Goal: Complete application form

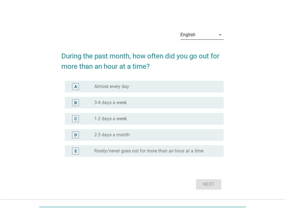
click at [203, 34] on div "English" at bounding box center [197, 34] width 35 height 9
click at [0, 0] on div "English" at bounding box center [0, 0] width 0 height 0
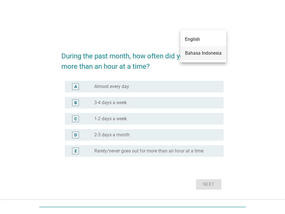
click at [203, 54] on div "Bahasa Indonesia" at bounding box center [203, 53] width 37 height 7
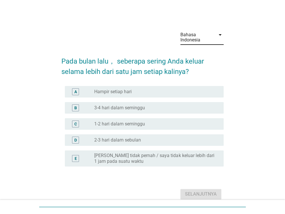
click at [183, 140] on div "radio_button_unchecked 2-3 hari dalam sebulan" at bounding box center [154, 140] width 120 height 6
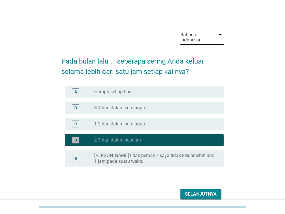
click at [183, 140] on div "radio_button_checked 2-3 hari dalam sebulan" at bounding box center [154, 140] width 120 height 6
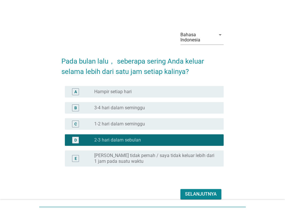
click at [197, 193] on div "Selanjutnya" at bounding box center [201, 194] width 32 height 7
click at [197, 193] on div "Selanjutnya" at bounding box center [142, 194] width 162 height 14
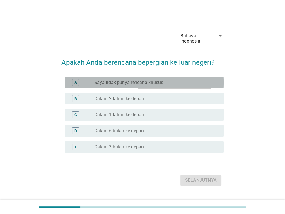
click at [155, 81] on label "Saya tidak punya rencana khusus" at bounding box center [128, 83] width 69 height 6
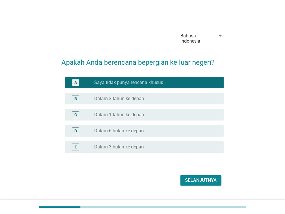
click at [207, 179] on div "Selanjutnya" at bounding box center [201, 180] width 32 height 7
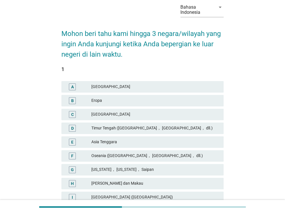
scroll to position [29, 0]
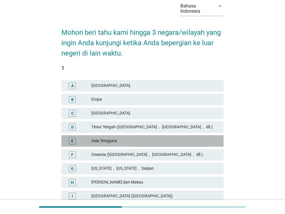
click at [126, 140] on div "Asia Tenggara" at bounding box center [154, 141] width 127 height 7
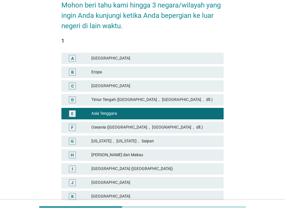
scroll to position [58, 0]
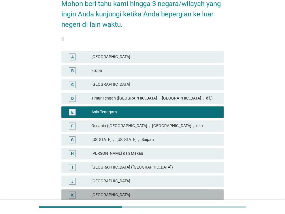
click at [118, 193] on div "[GEOGRAPHIC_DATA]" at bounding box center [154, 195] width 127 height 7
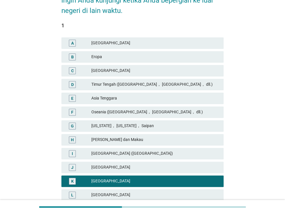
scroll to position [86, 0]
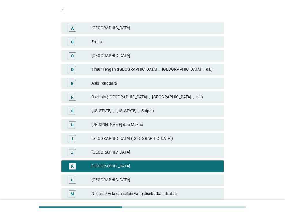
click at [122, 181] on div "[GEOGRAPHIC_DATA]" at bounding box center [154, 180] width 127 height 7
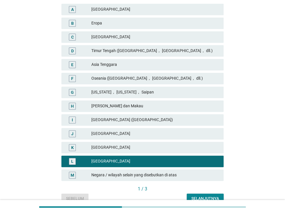
scroll to position [106, 0]
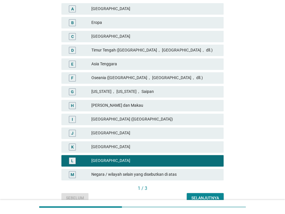
click at [113, 58] on div "E [GEOGRAPHIC_DATA]" at bounding box center [142, 64] width 164 height 14
click at [114, 65] on div "Asia Tenggara" at bounding box center [154, 64] width 127 height 7
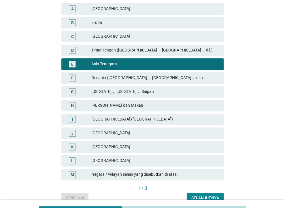
click at [211, 198] on div "Selanjutnya" at bounding box center [205, 198] width 28 height 6
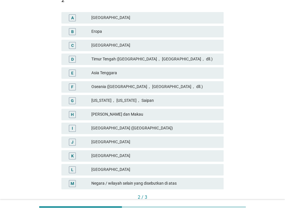
scroll to position [115, 0]
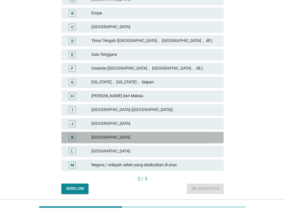
click at [135, 136] on div "[GEOGRAPHIC_DATA]" at bounding box center [154, 137] width 127 height 7
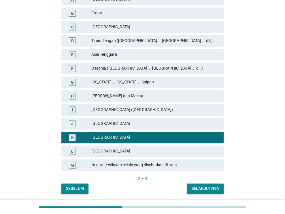
click at [204, 184] on button "Selanjutnya" at bounding box center [204, 189] width 37 height 10
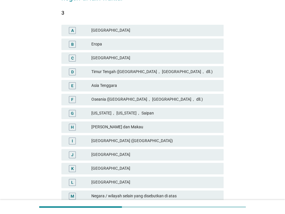
scroll to position [86, 0]
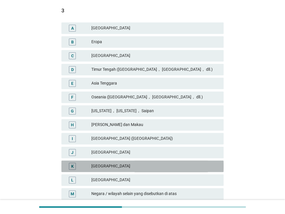
click at [124, 165] on div "[GEOGRAPHIC_DATA]" at bounding box center [154, 166] width 127 height 7
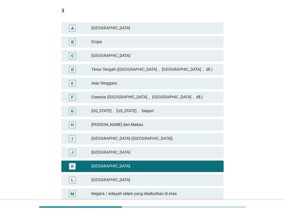
click at [122, 180] on div "[GEOGRAPHIC_DATA]" at bounding box center [154, 180] width 127 height 7
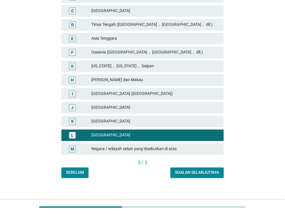
scroll to position [134, 0]
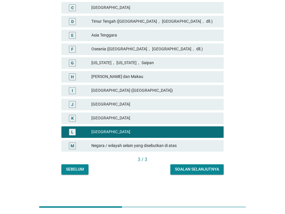
click at [195, 169] on div "Soalan selanjutnya" at bounding box center [197, 169] width 44 height 6
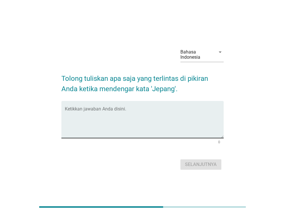
click at [140, 113] on textarea "Ketikkan jawaban Anda disini." at bounding box center [144, 123] width 159 height 30
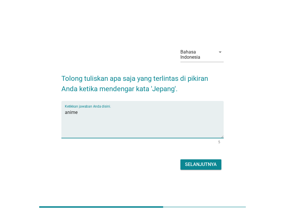
type textarea "anime"
click at [197, 168] on button "Selanjutnya" at bounding box center [200, 164] width 41 height 10
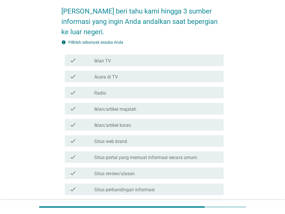
scroll to position [58, 0]
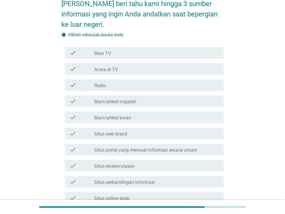
click at [144, 148] on label "Situs portal yang memuat informasi secara umum" at bounding box center [145, 150] width 102 height 6
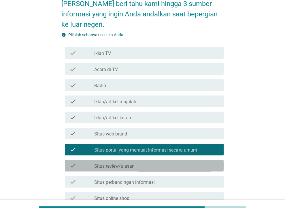
click at [139, 165] on div "check_box_outline_blank Situs review/ulasan" at bounding box center [156, 165] width 125 height 7
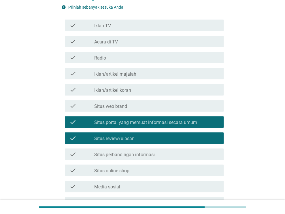
scroll to position [86, 0]
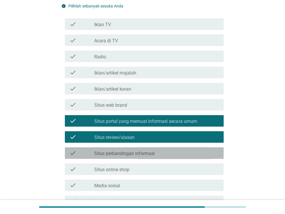
click at [151, 155] on label "Situs perbandingan informasi" at bounding box center [124, 154] width 60 height 6
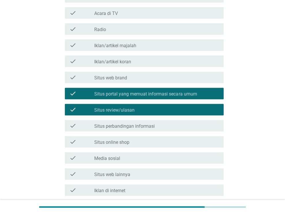
scroll to position [115, 0]
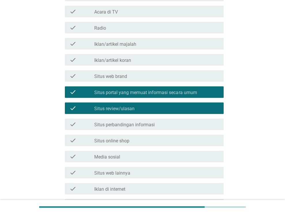
click at [151, 159] on div "check_box_outline_blank Media sosial" at bounding box center [156, 156] width 125 height 7
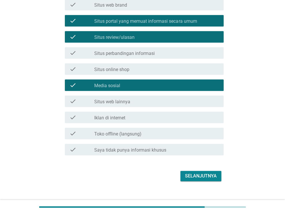
scroll to position [195, 0]
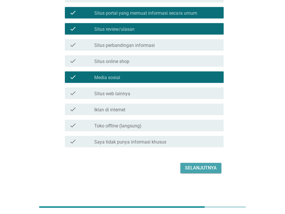
click at [199, 163] on button "Selanjutnya" at bounding box center [200, 168] width 41 height 10
click at [199, 163] on div "Selanjutnya" at bounding box center [142, 168] width 162 height 14
